Goal: Book appointment/travel/reservation

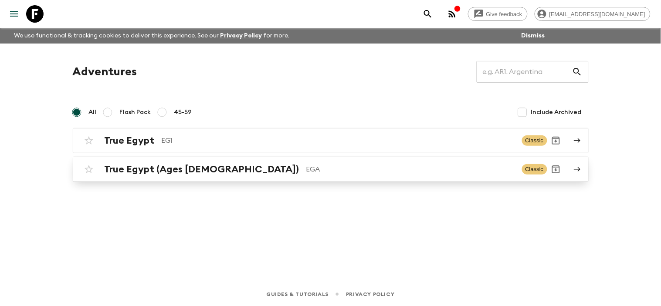
click at [570, 167] on link "True Egypt (Ages [DEMOGRAPHIC_DATA]) EGA Classic" at bounding box center [331, 169] width 516 height 25
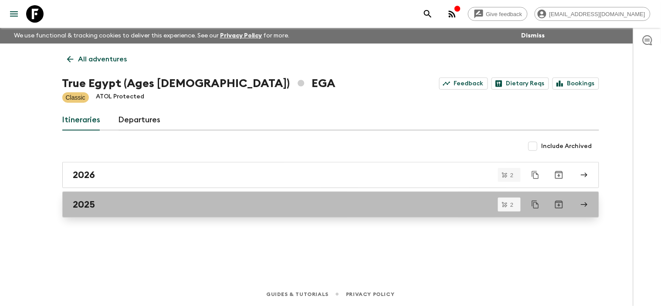
click at [589, 203] on link "2025" at bounding box center [330, 205] width 536 height 26
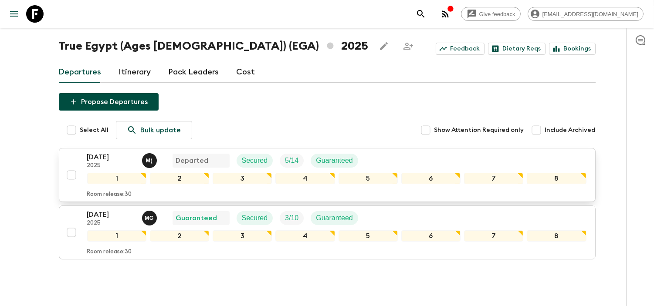
scroll to position [70, 0]
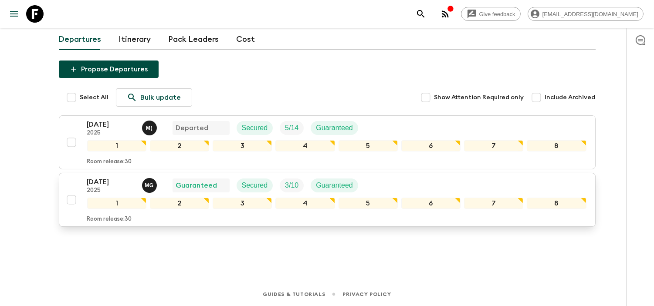
click at [108, 186] on p "[DATE]" at bounding box center [111, 182] width 48 height 10
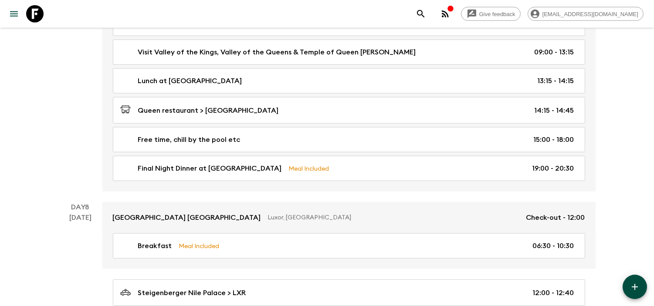
scroll to position [2034, 0]
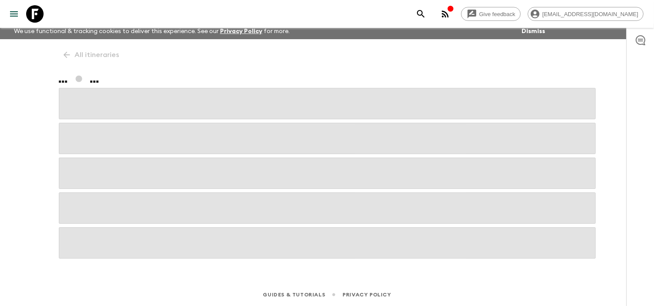
scroll to position [39, 0]
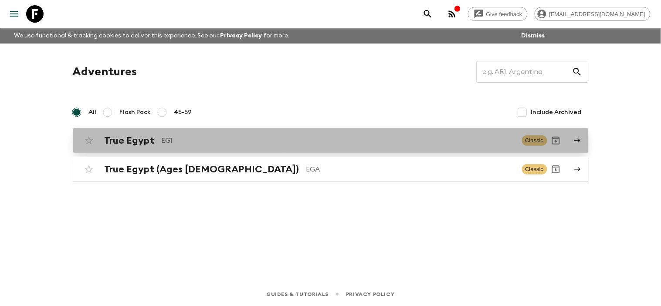
click at [577, 139] on icon at bounding box center [577, 141] width 8 height 8
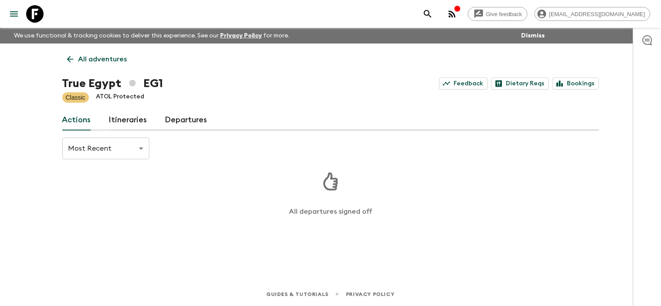
click at [188, 121] on link "Departures" at bounding box center [186, 120] width 43 height 21
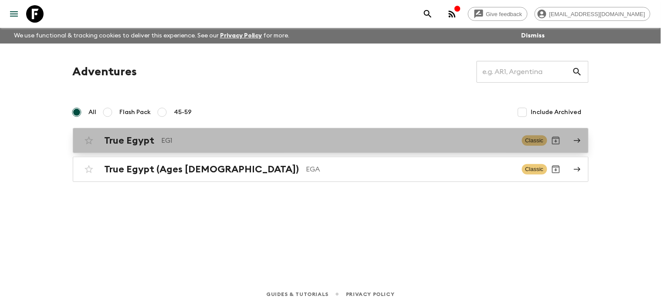
click at [577, 144] on icon at bounding box center [577, 141] width 8 height 8
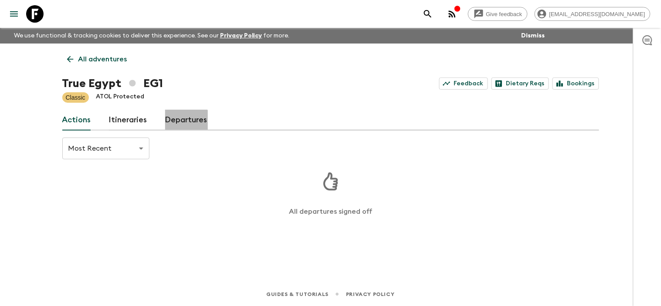
click at [179, 123] on link "Departures" at bounding box center [186, 120] width 43 height 21
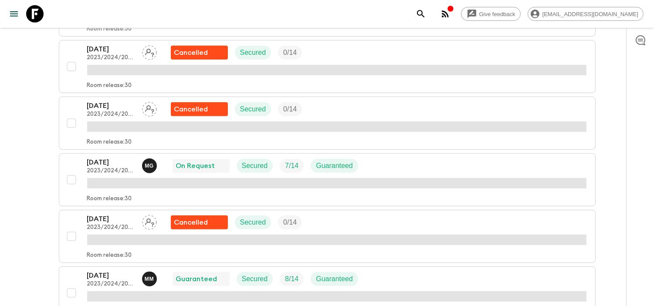
scroll to position [774, 0]
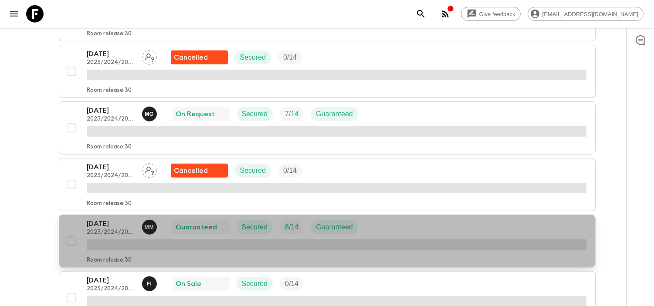
click at [109, 226] on p "[DATE]" at bounding box center [111, 224] width 48 height 10
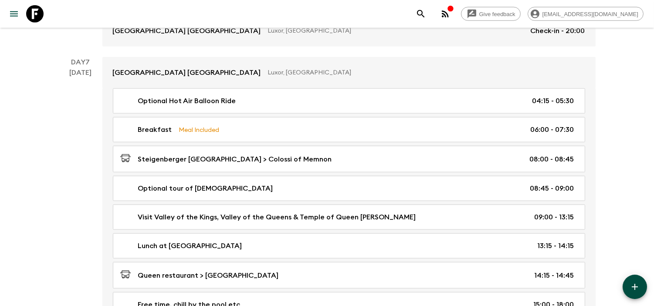
scroll to position [1826, 0]
